Goal: Information Seeking & Learning: Learn about a topic

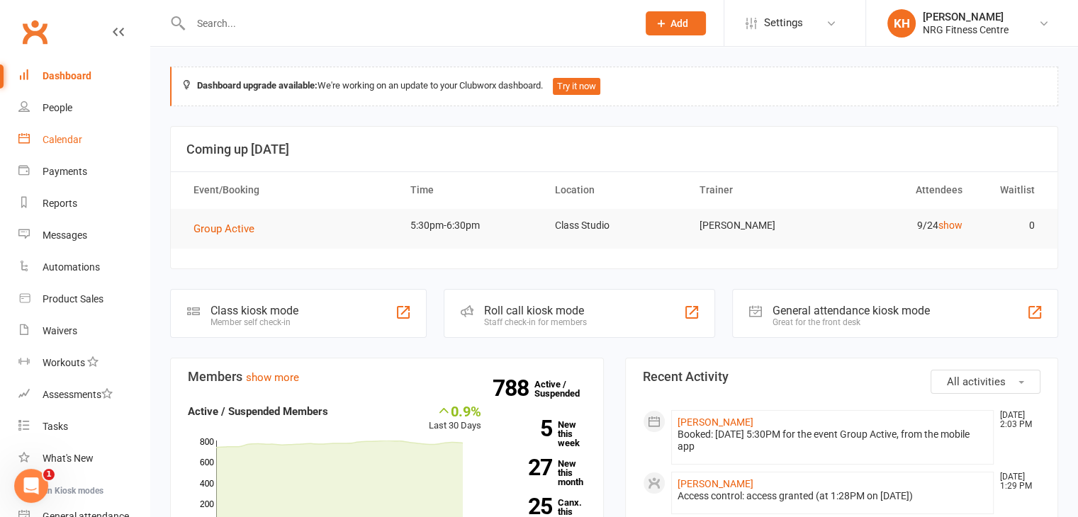
click at [50, 142] on div "Calendar" at bounding box center [63, 139] width 40 height 11
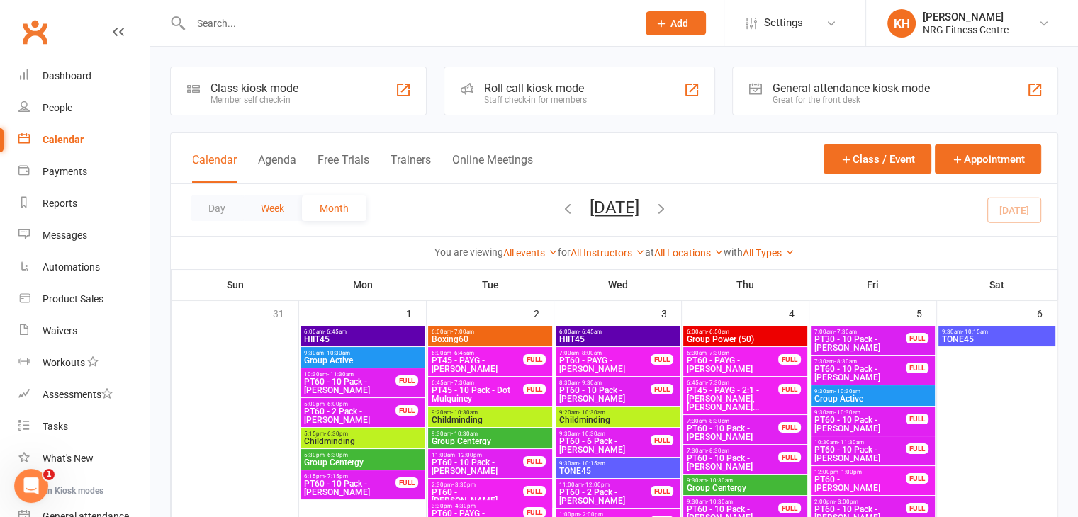
click at [264, 208] on button "Week" at bounding box center [272, 209] width 59 height 26
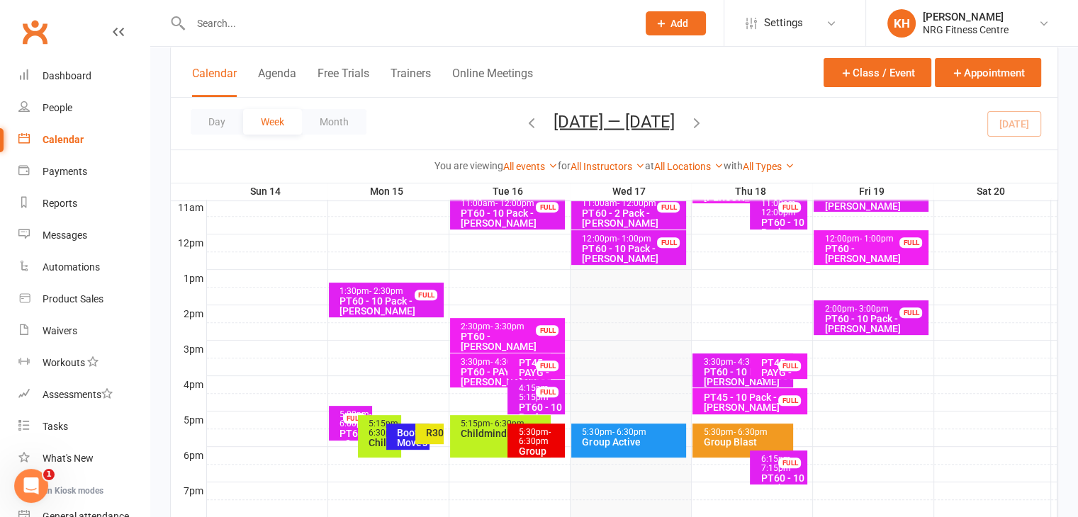
scroll to position [483, 0]
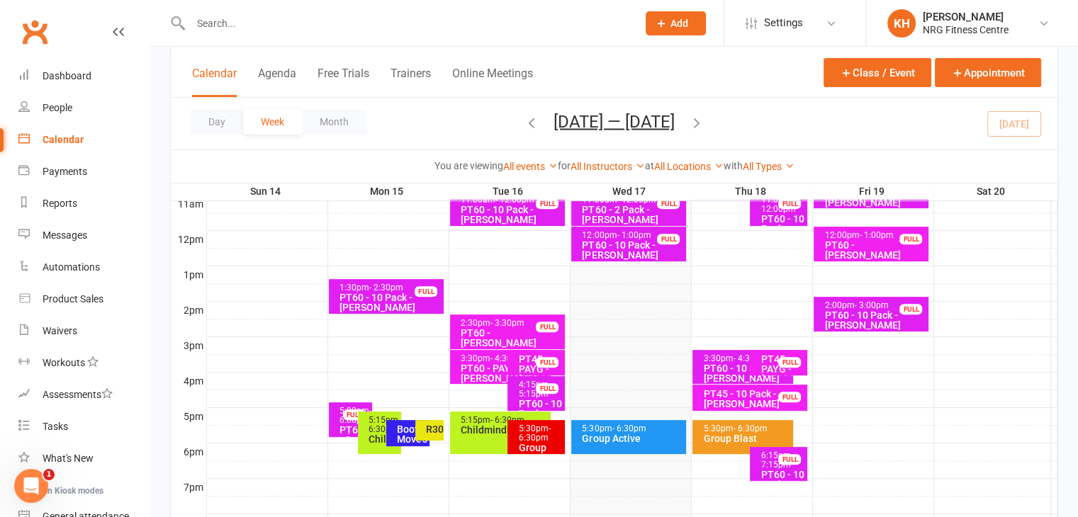
click at [620, 444] on div "5:30pm - 6:30pm Group Active" at bounding box center [628, 437] width 115 height 34
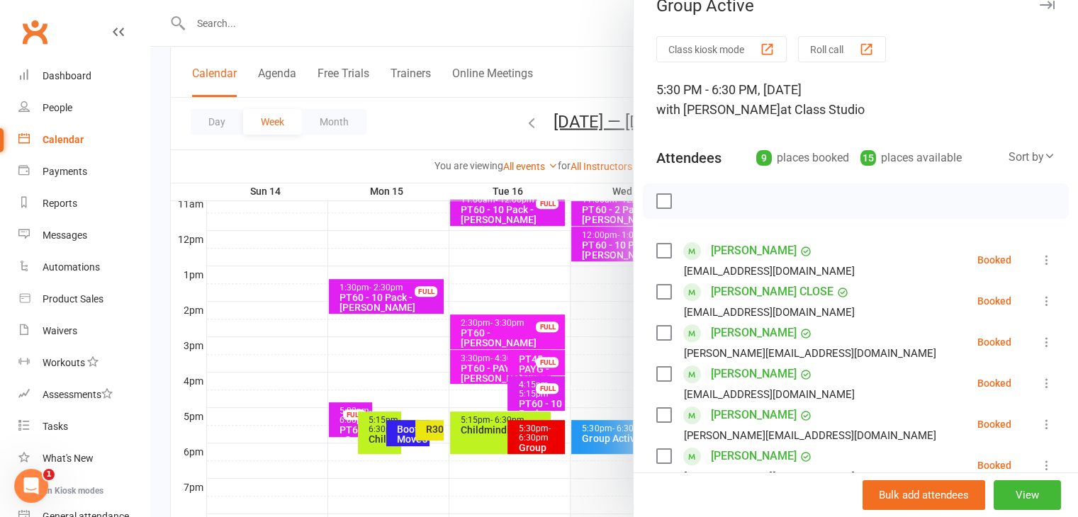
scroll to position [0, 0]
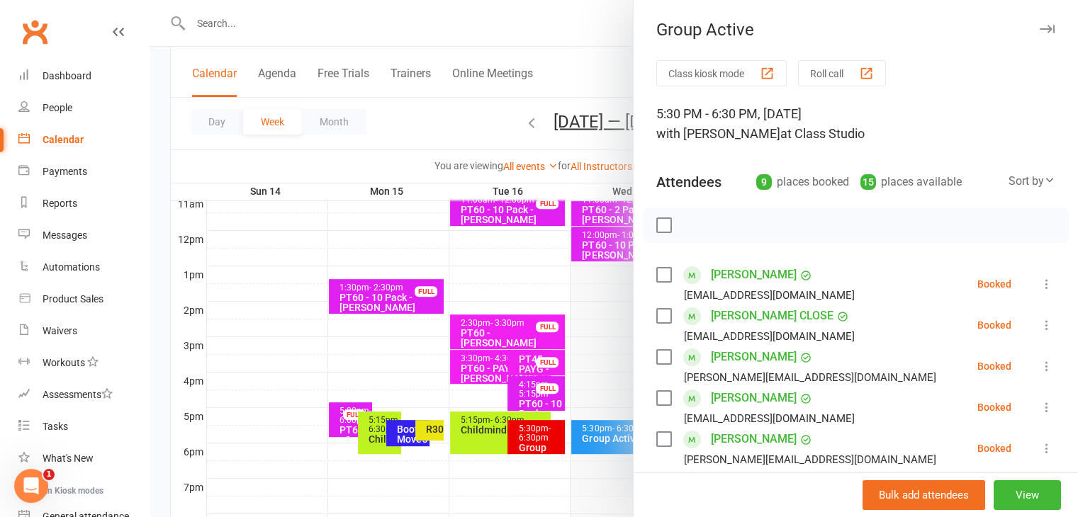
click at [1040, 29] on icon "button" at bounding box center [1047, 29] width 15 height 9
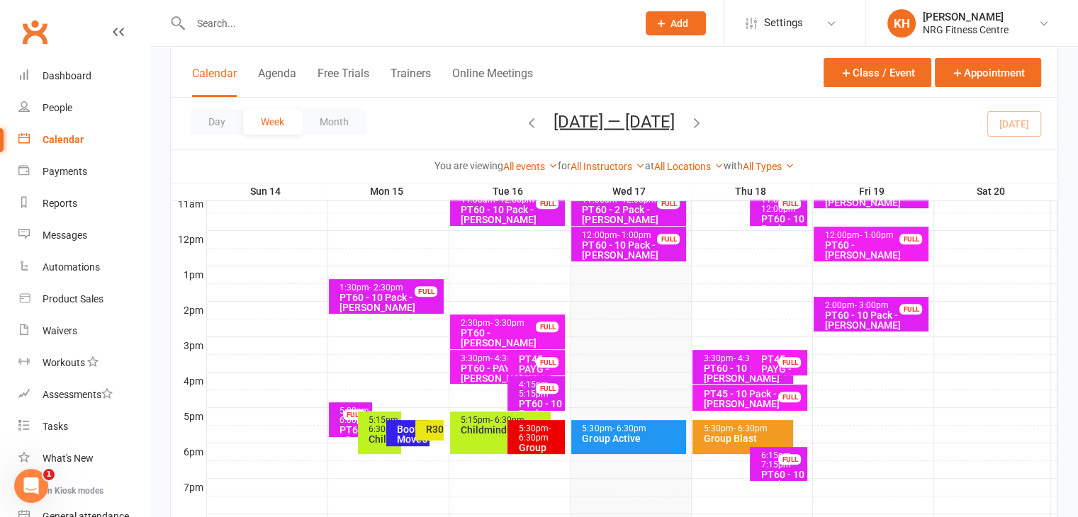
click at [734, 434] on div "Group Blast" at bounding box center [746, 439] width 88 height 10
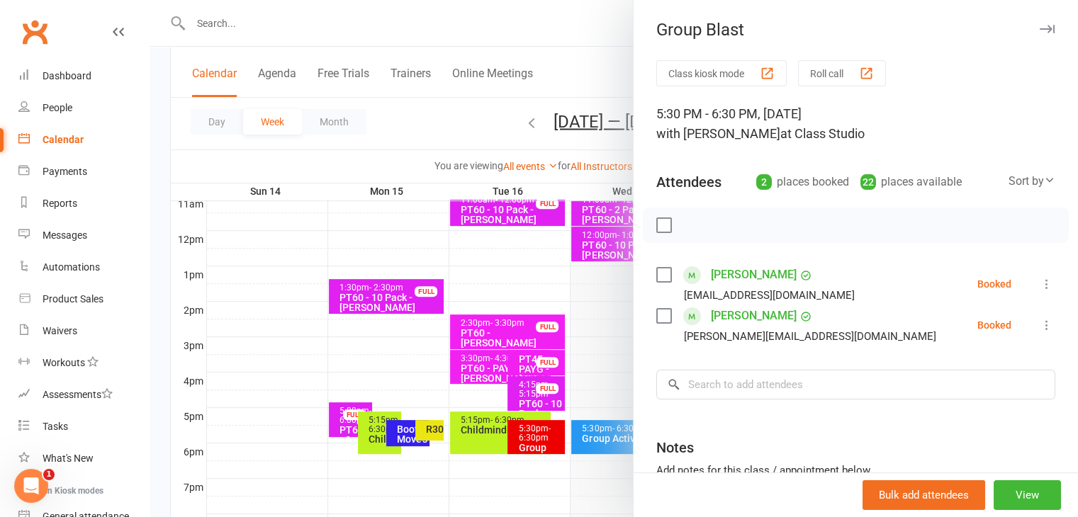
click at [1040, 29] on icon "button" at bounding box center [1047, 29] width 15 height 9
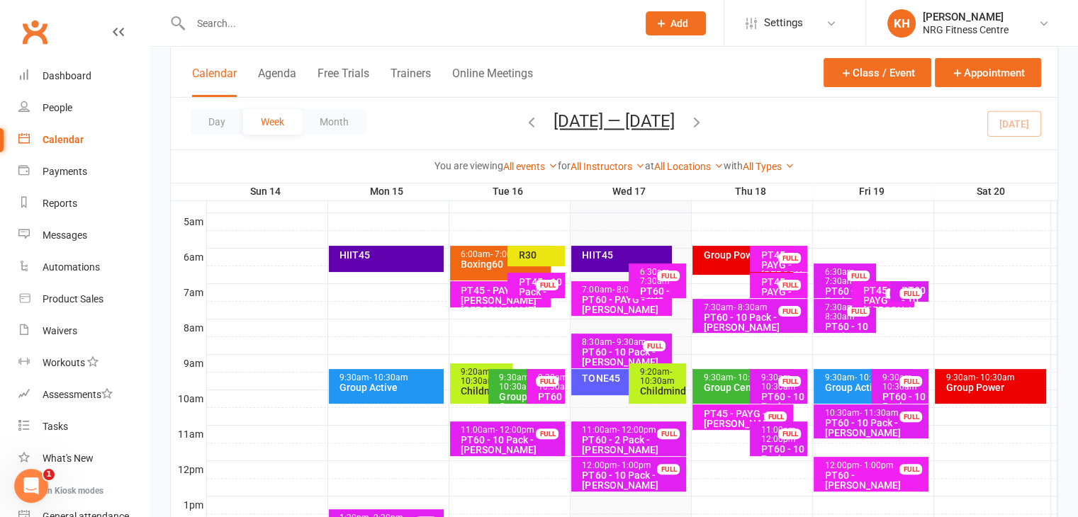
scroll to position [254, 0]
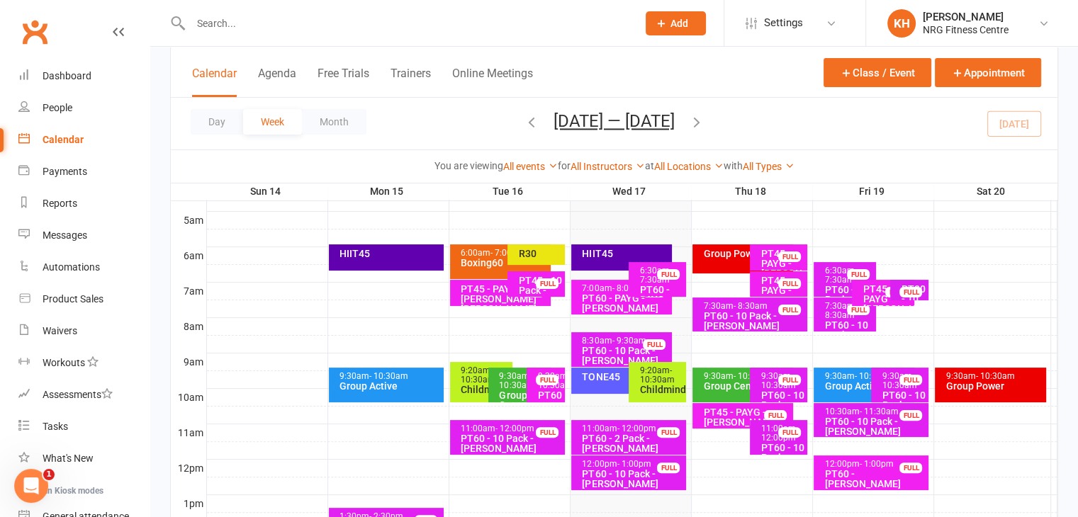
click at [711, 262] on div "Group Power (50)" at bounding box center [742, 259] width 101 height 29
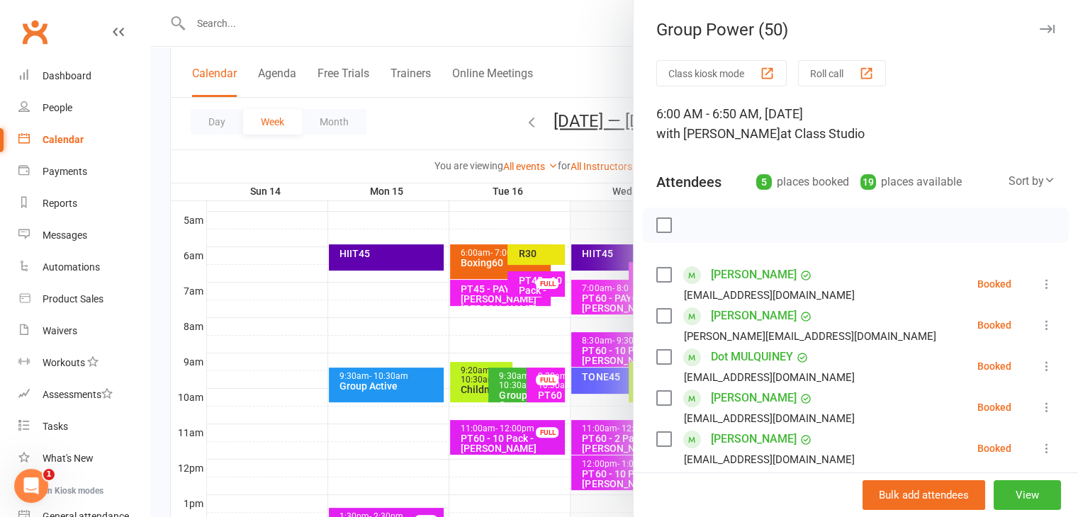
click at [1040, 29] on icon "button" at bounding box center [1047, 29] width 15 height 9
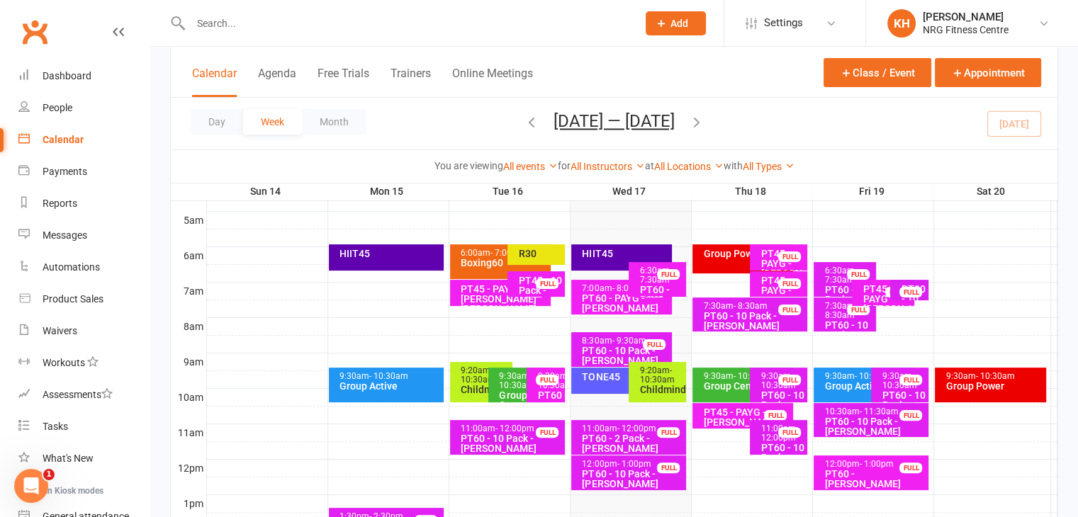
click at [726, 374] on div "9:30am - 10:30am" at bounding box center [746, 376] width 88 height 9
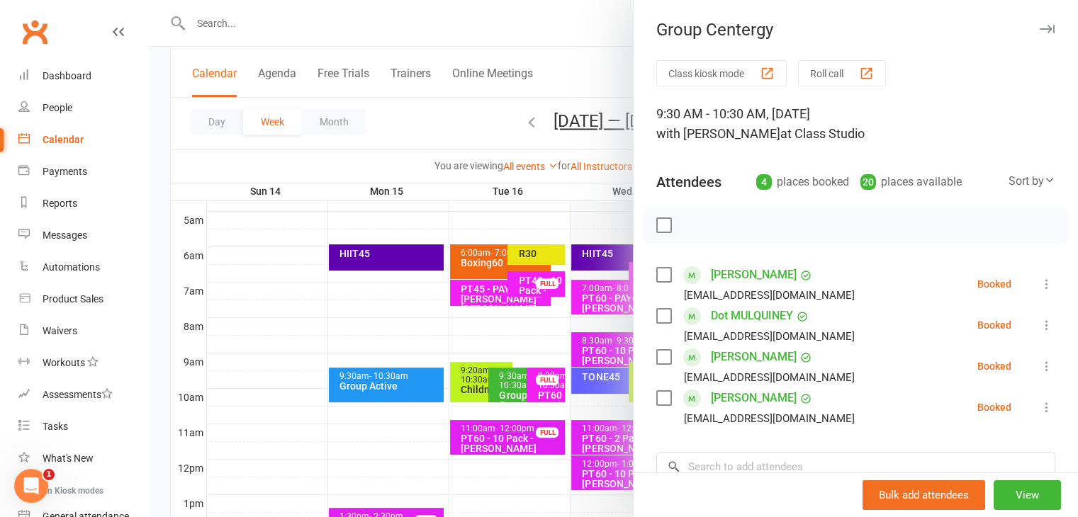
click at [1040, 31] on icon "button" at bounding box center [1047, 29] width 15 height 9
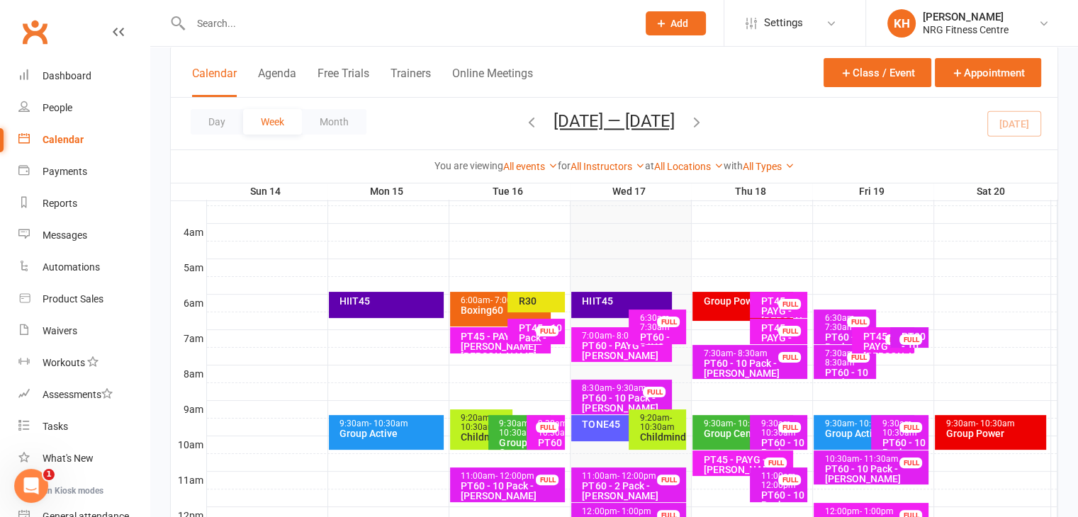
scroll to position [186, 0]
